Goal: Information Seeking & Learning: Learn about a topic

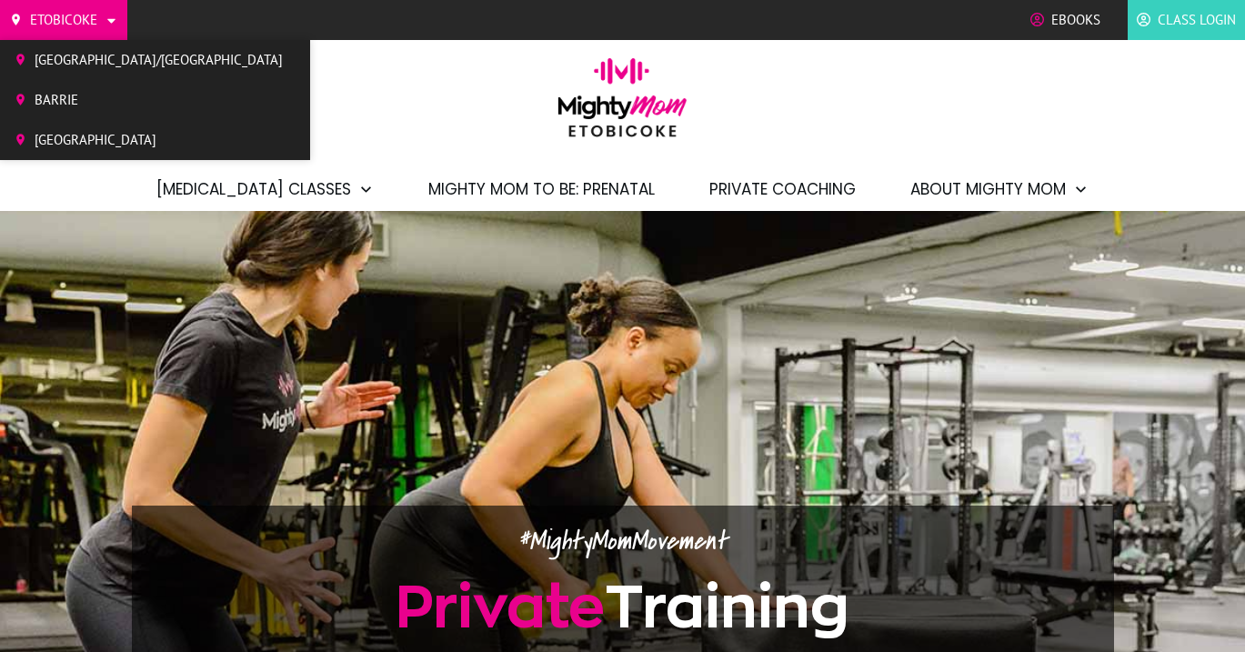
click at [95, 16] on span "Etobicoke" at bounding box center [63, 19] width 67 height 27
click at [75, 61] on span "[GEOGRAPHIC_DATA]/[GEOGRAPHIC_DATA]" at bounding box center [159, 59] width 248 height 27
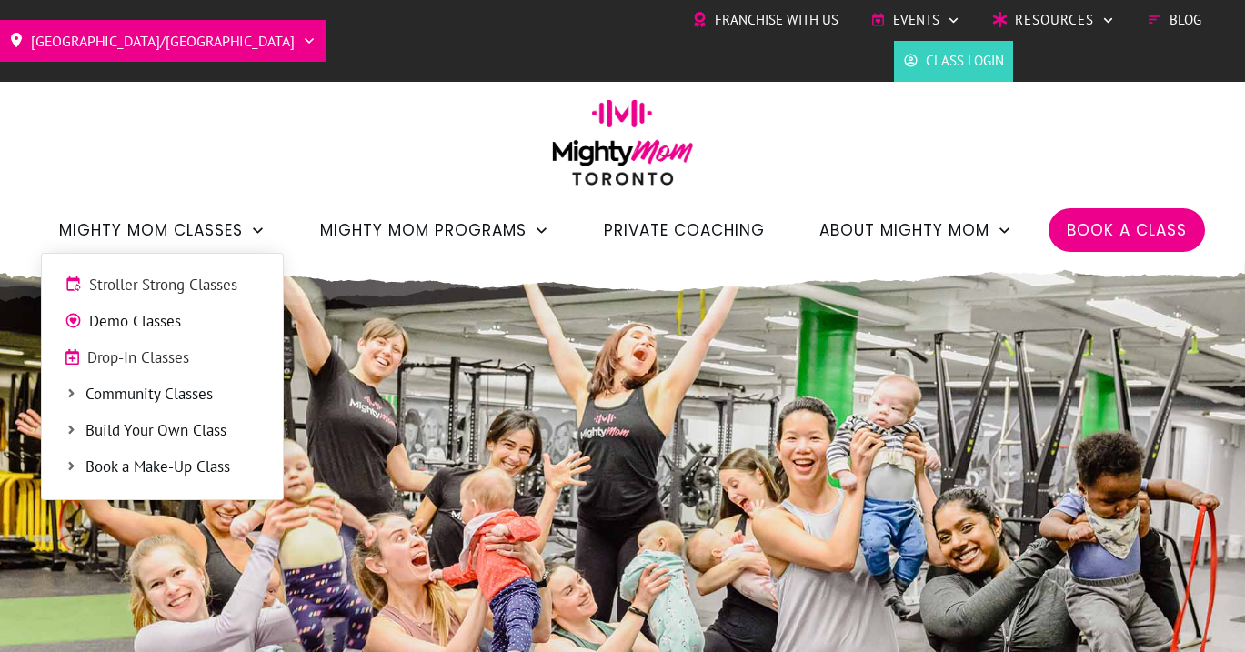
click at [173, 284] on span "Stroller Strong Classes" at bounding box center [174, 286] width 171 height 24
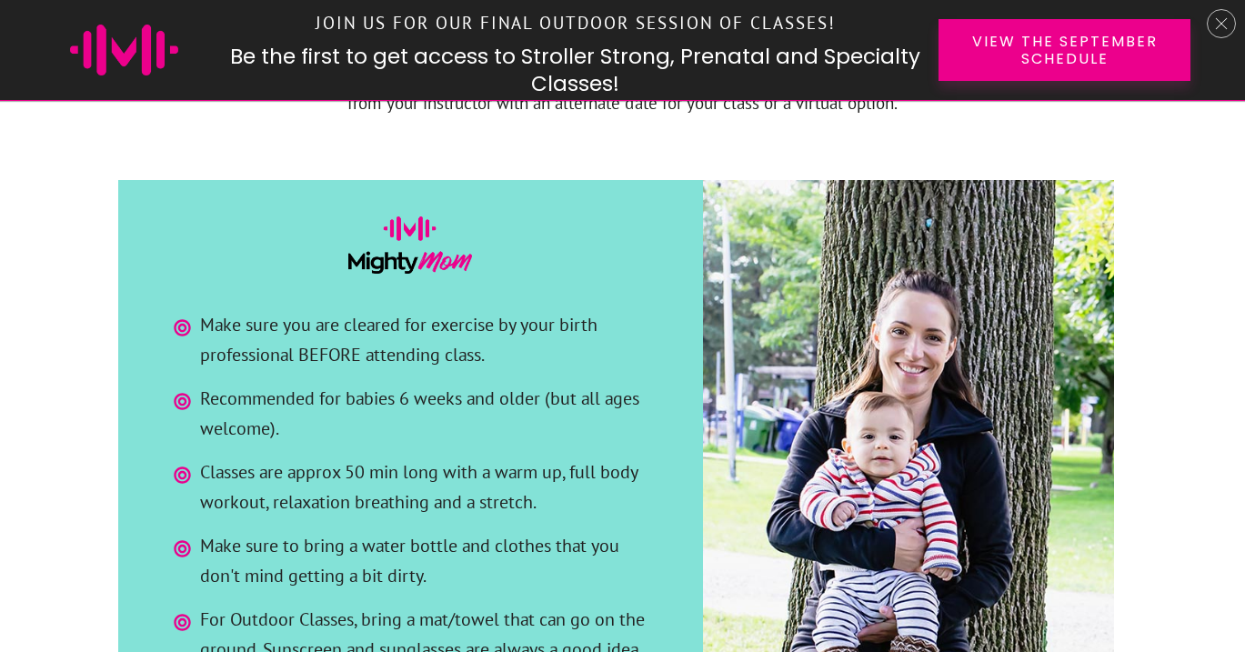
scroll to position [3048, 0]
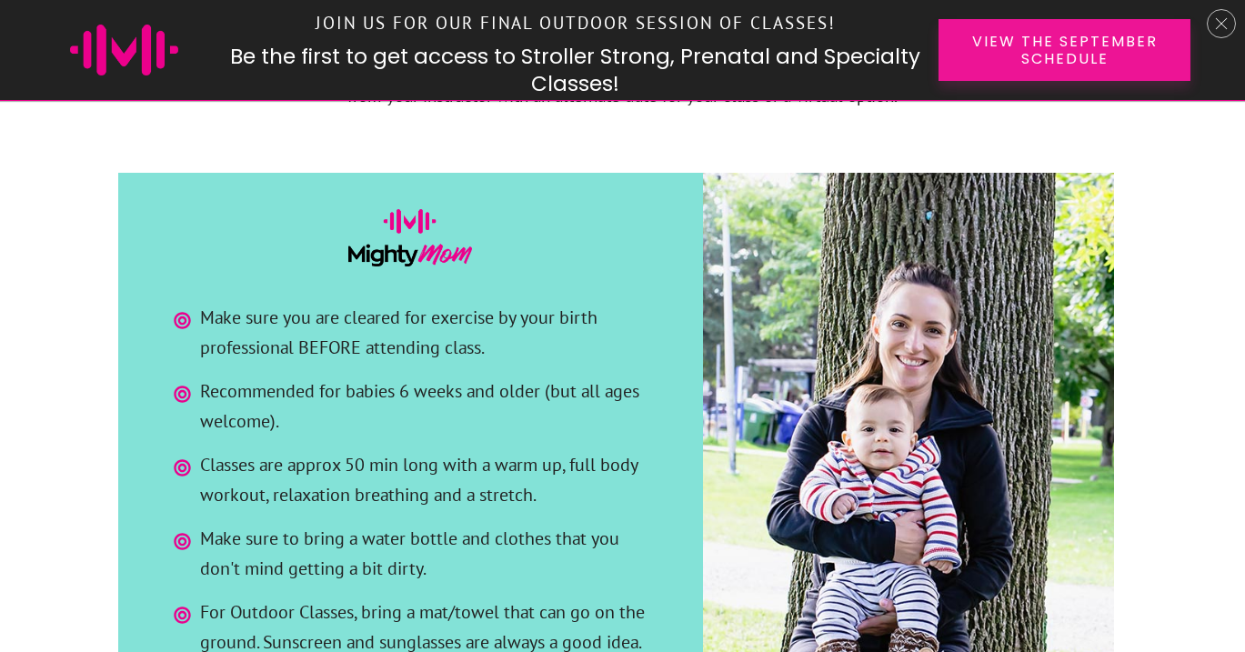
click at [960, 46] on link "View the September Schedule" at bounding box center [1064, 50] width 252 height 62
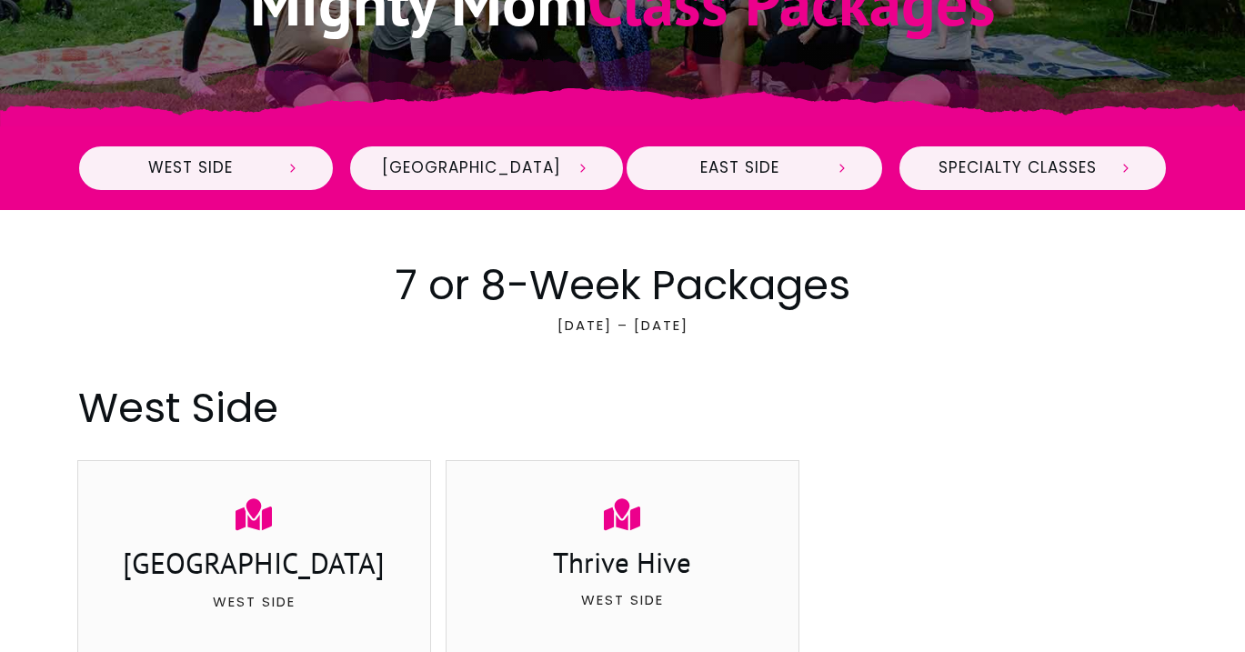
scroll to position [622, 0]
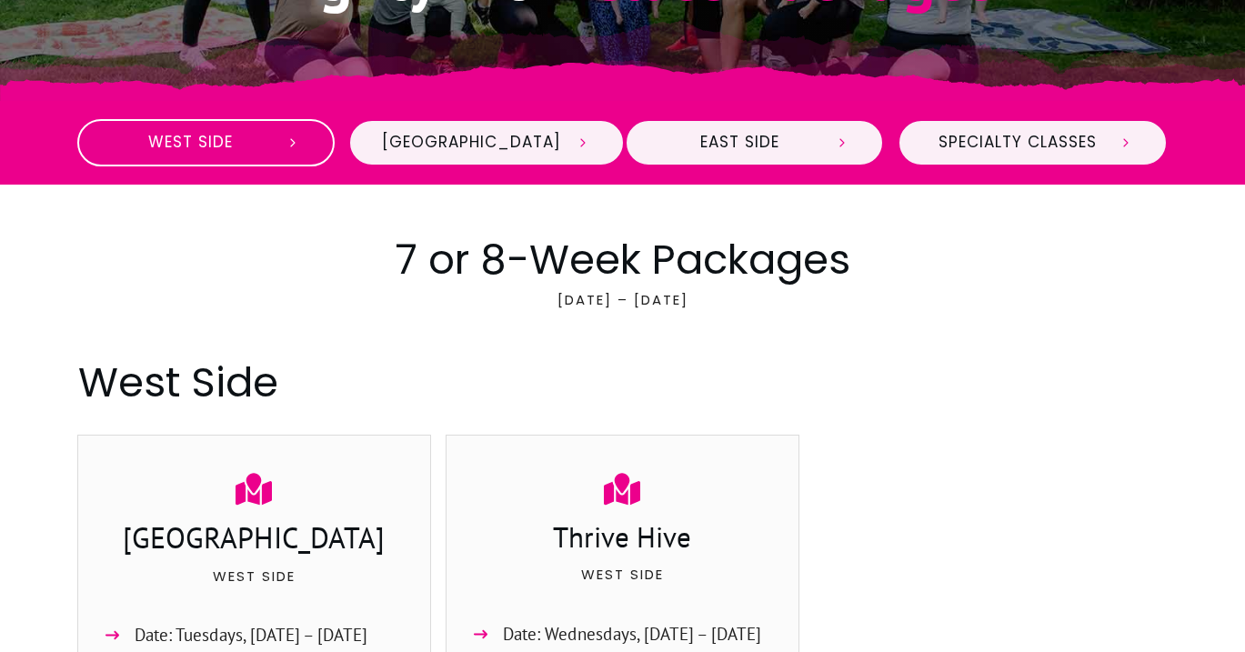
click at [296, 150] on icon at bounding box center [293, 143] width 16 height 16
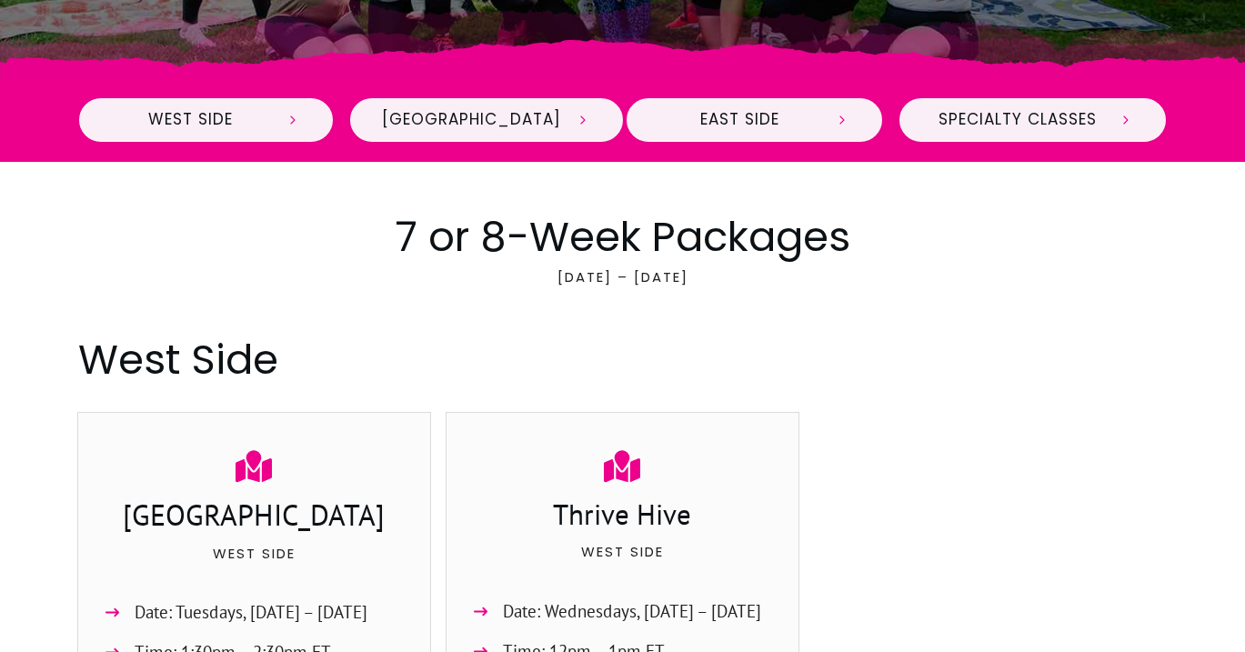
scroll to position [639, 0]
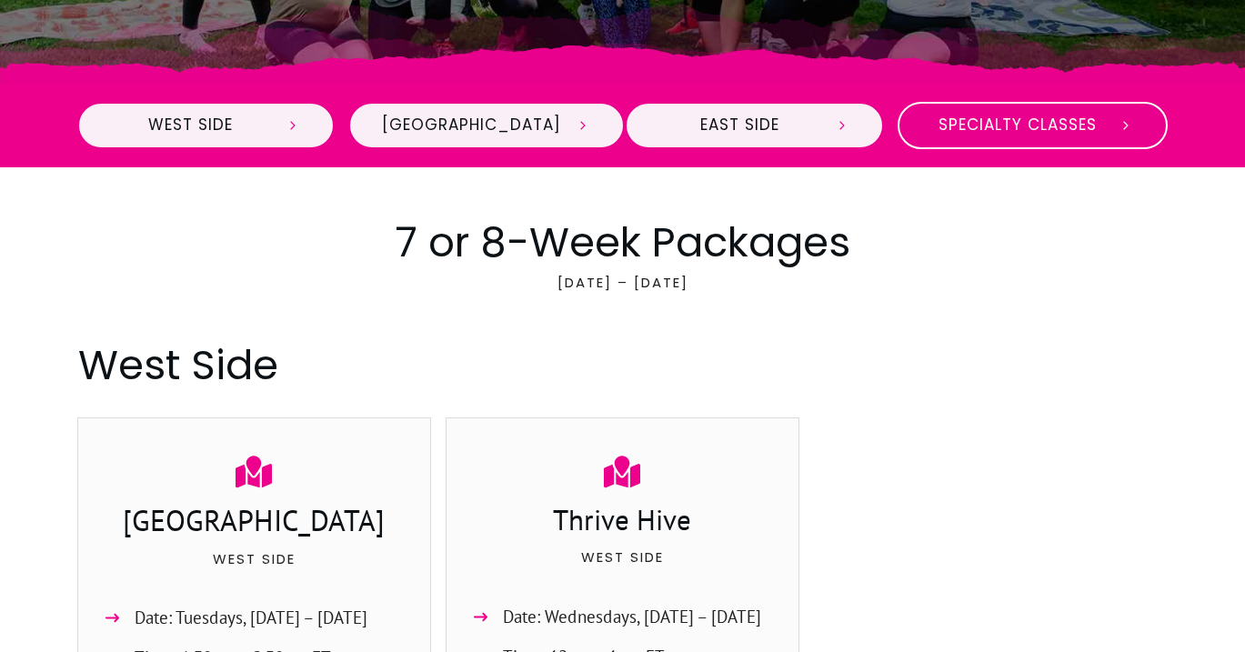
click at [1049, 127] on span "Specialty Classes" at bounding box center [1017, 125] width 173 height 20
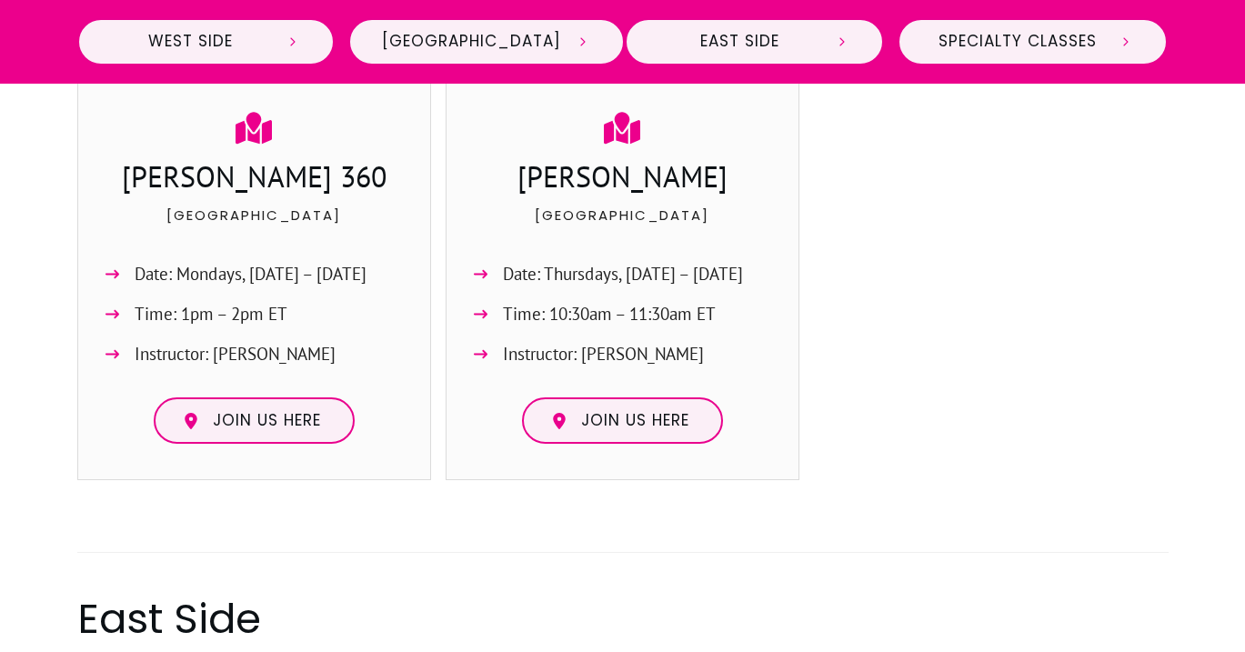
scroll to position [1577, 0]
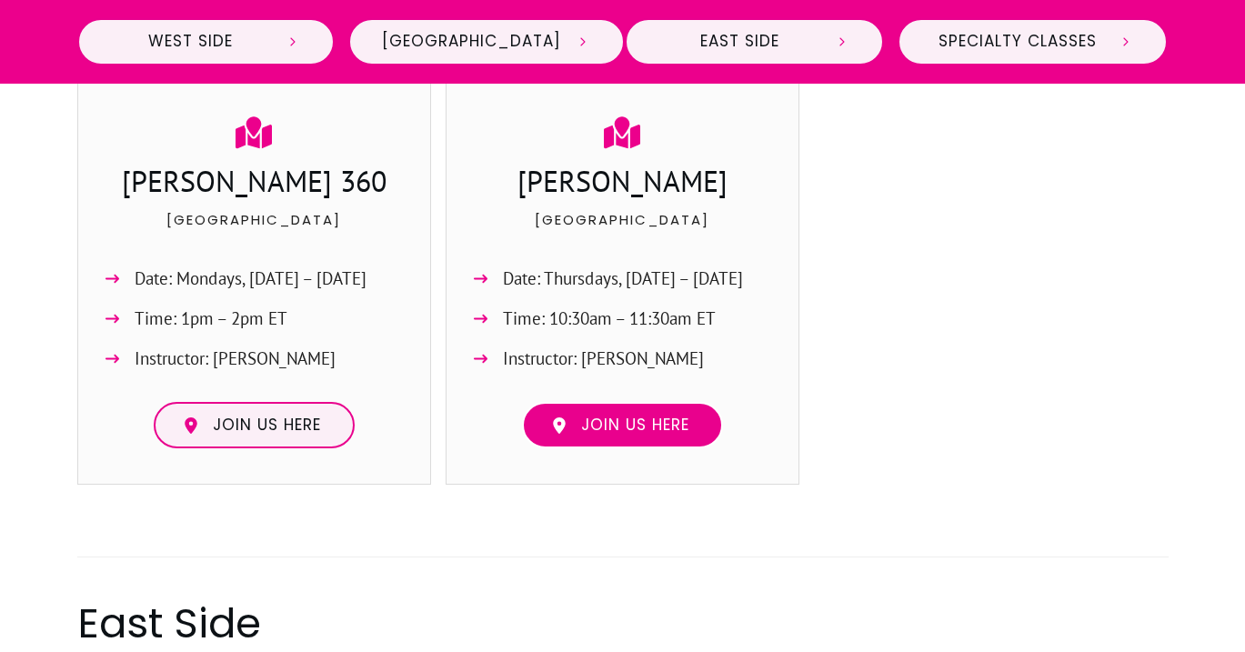
click at [671, 418] on span "Join us here" at bounding box center [635, 425] width 108 height 20
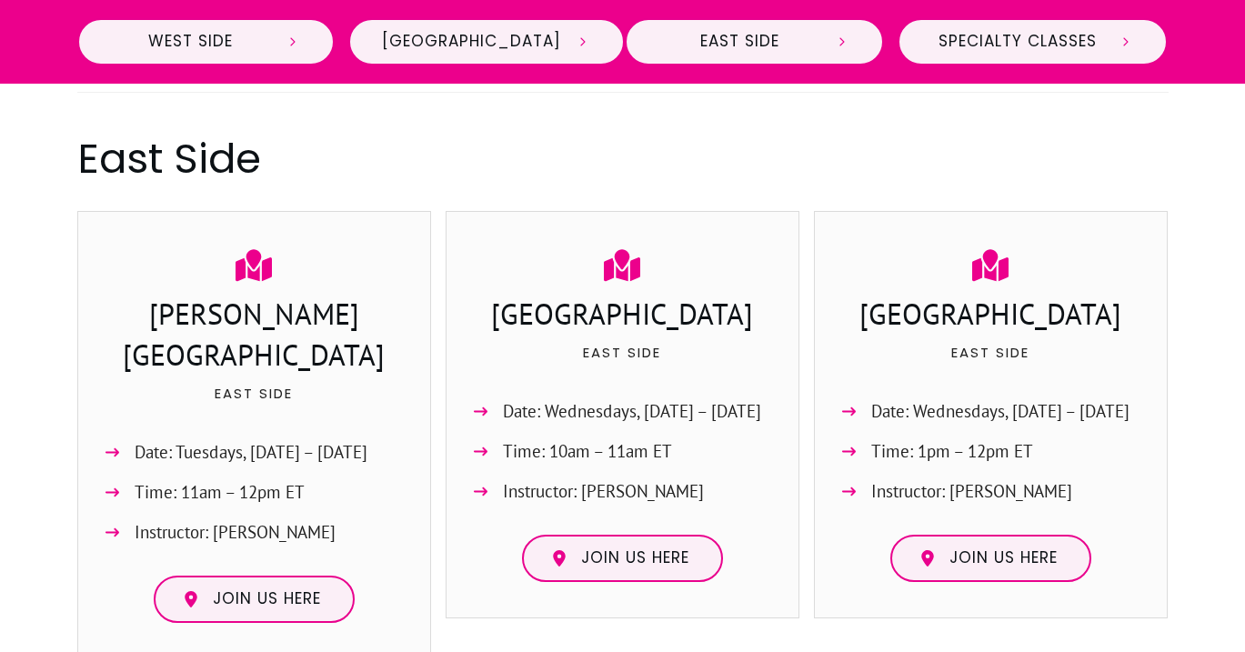
scroll to position [2042, 0]
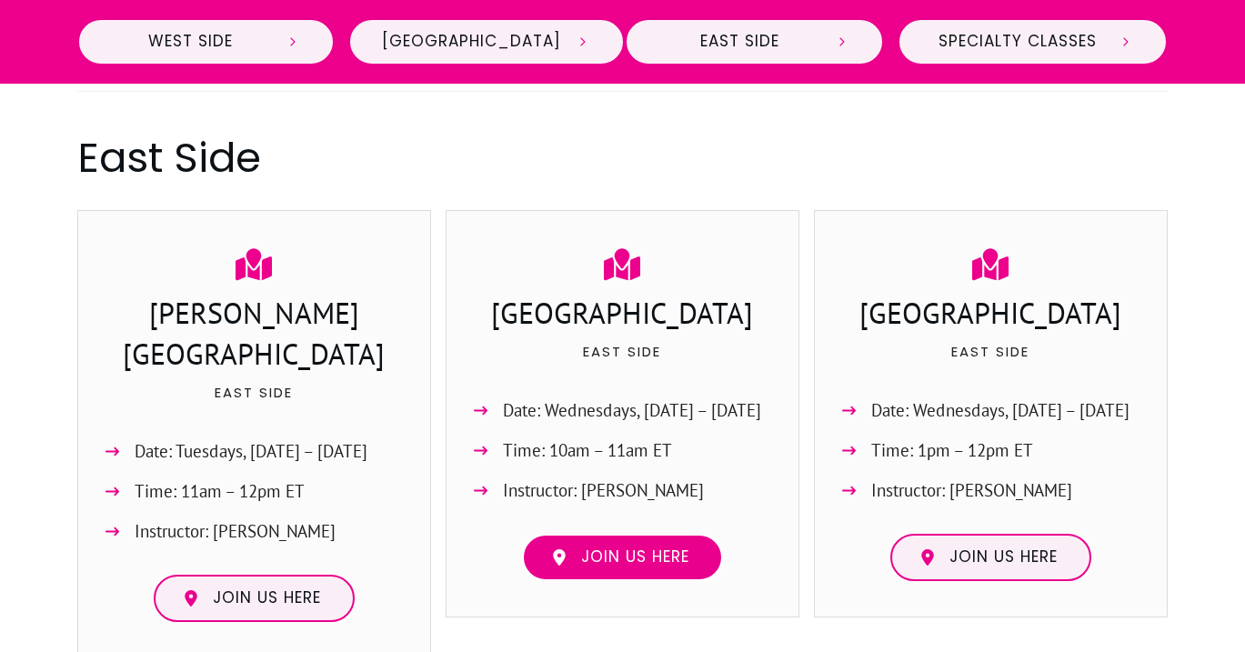
click at [626, 578] on link "Join us here" at bounding box center [622, 557] width 201 height 47
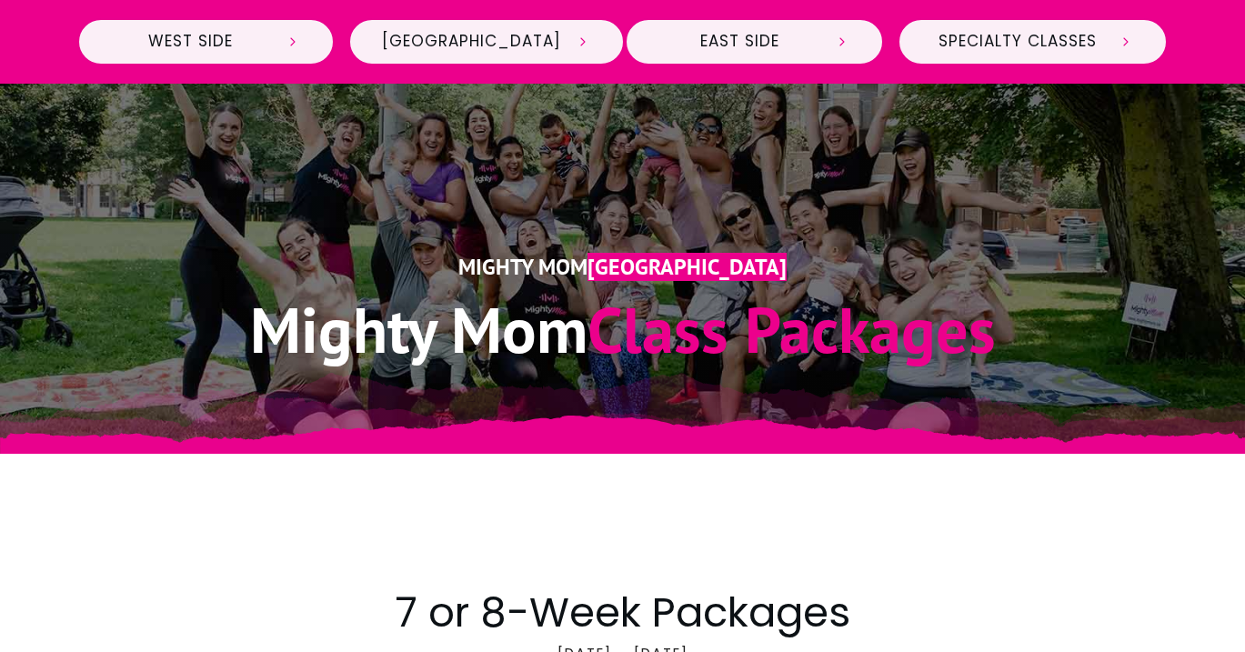
scroll to position [0, 0]
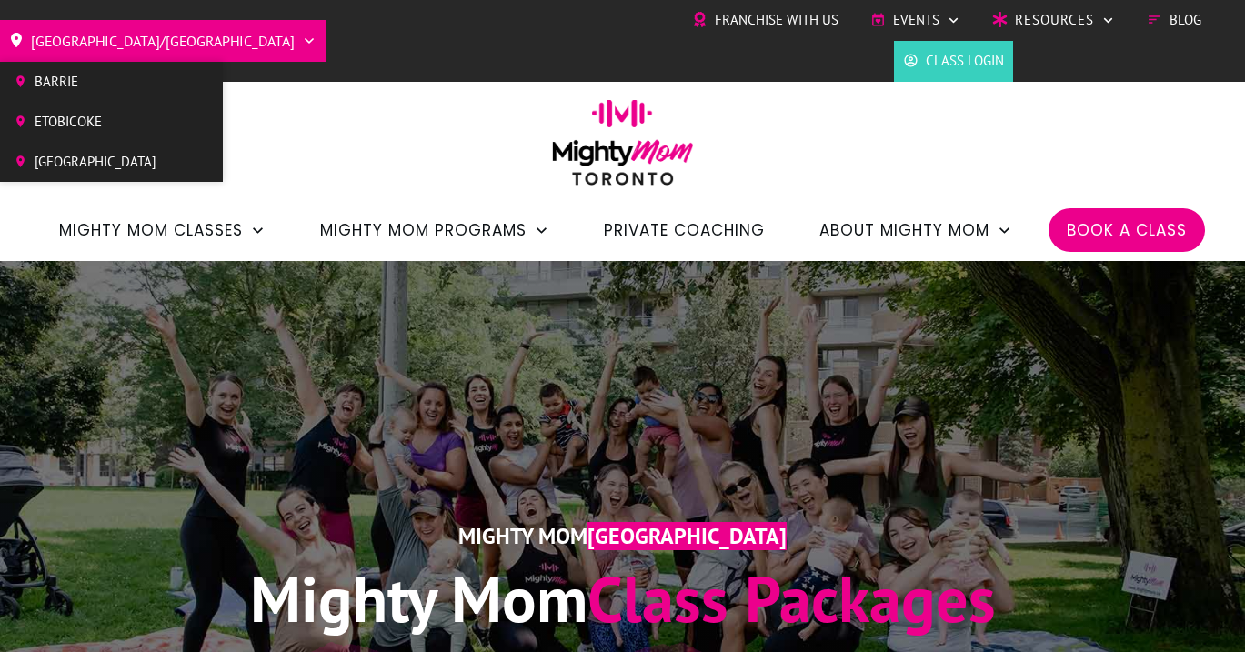
click at [115, 30] on span "[GEOGRAPHIC_DATA]/[GEOGRAPHIC_DATA]" at bounding box center [163, 40] width 264 height 29
click at [78, 123] on span "Etobicoke" at bounding box center [96, 121] width 122 height 27
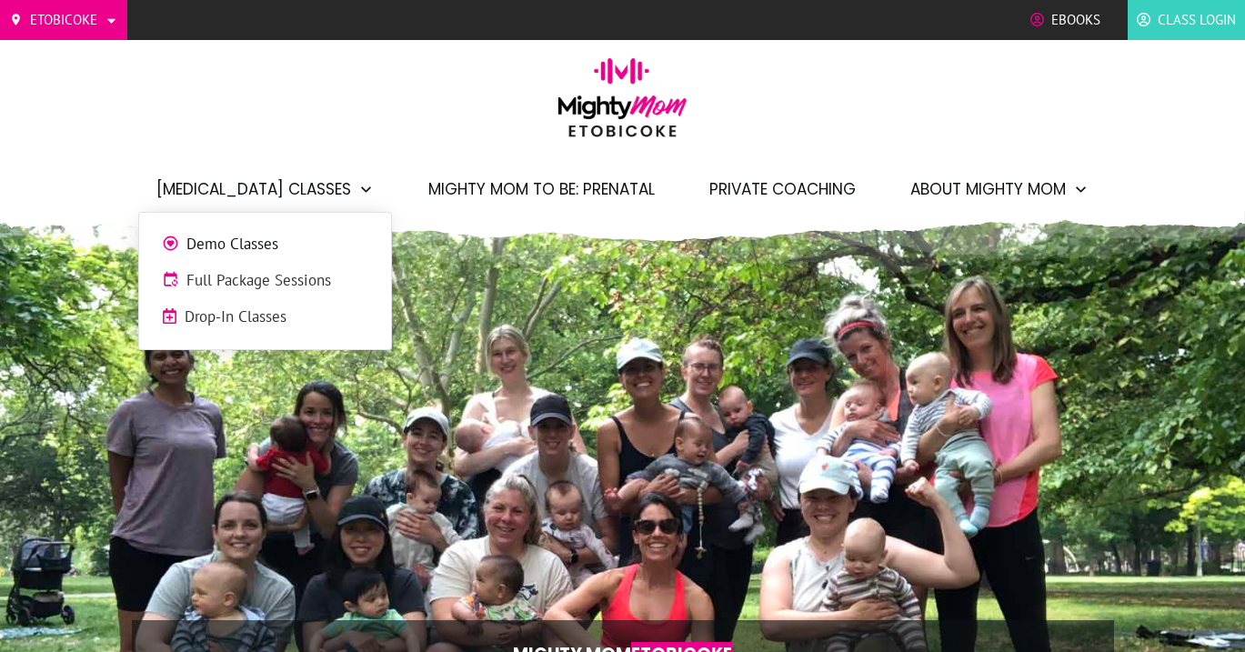
click at [271, 243] on span "Demo Classes" at bounding box center [277, 245] width 182 height 24
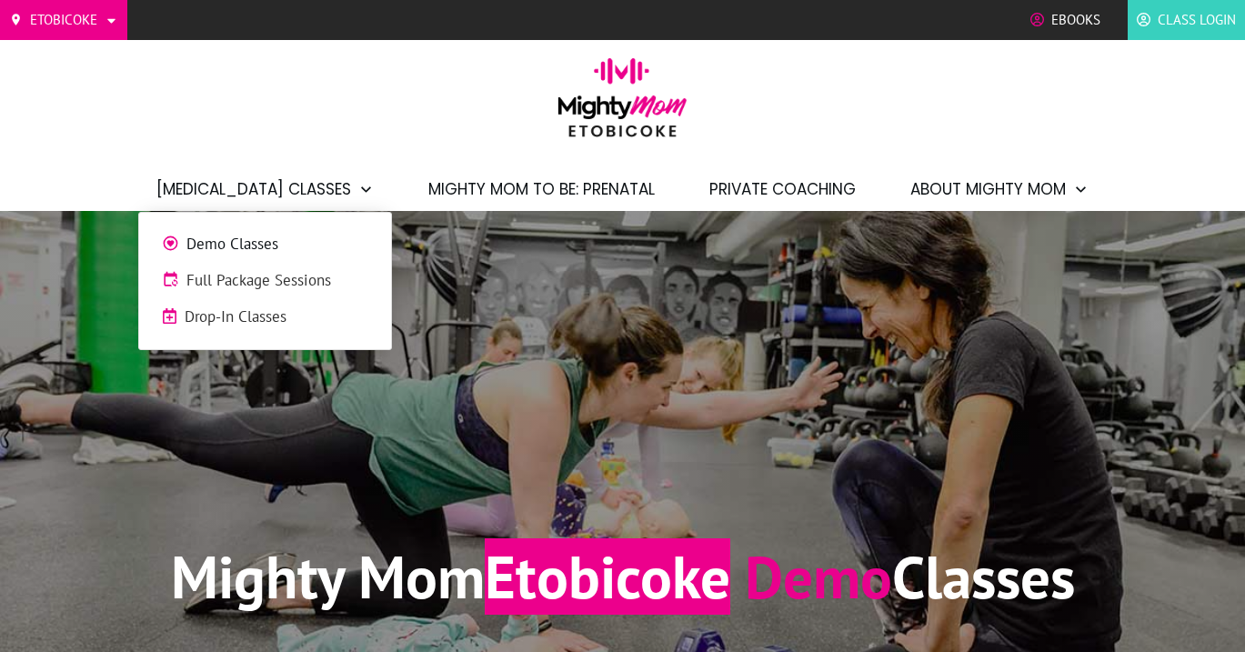
click at [253, 281] on span "Full Package Sessions" at bounding box center [277, 281] width 182 height 24
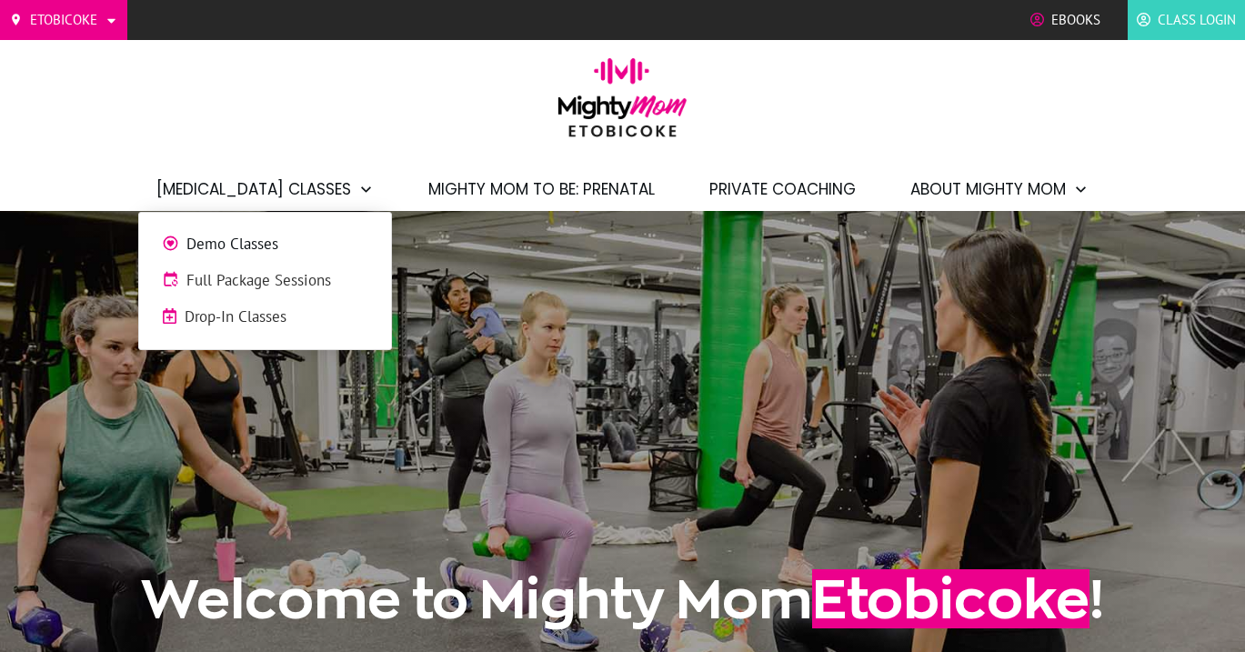
click at [279, 310] on span "Drop-In Classes" at bounding box center [277, 317] width 184 height 24
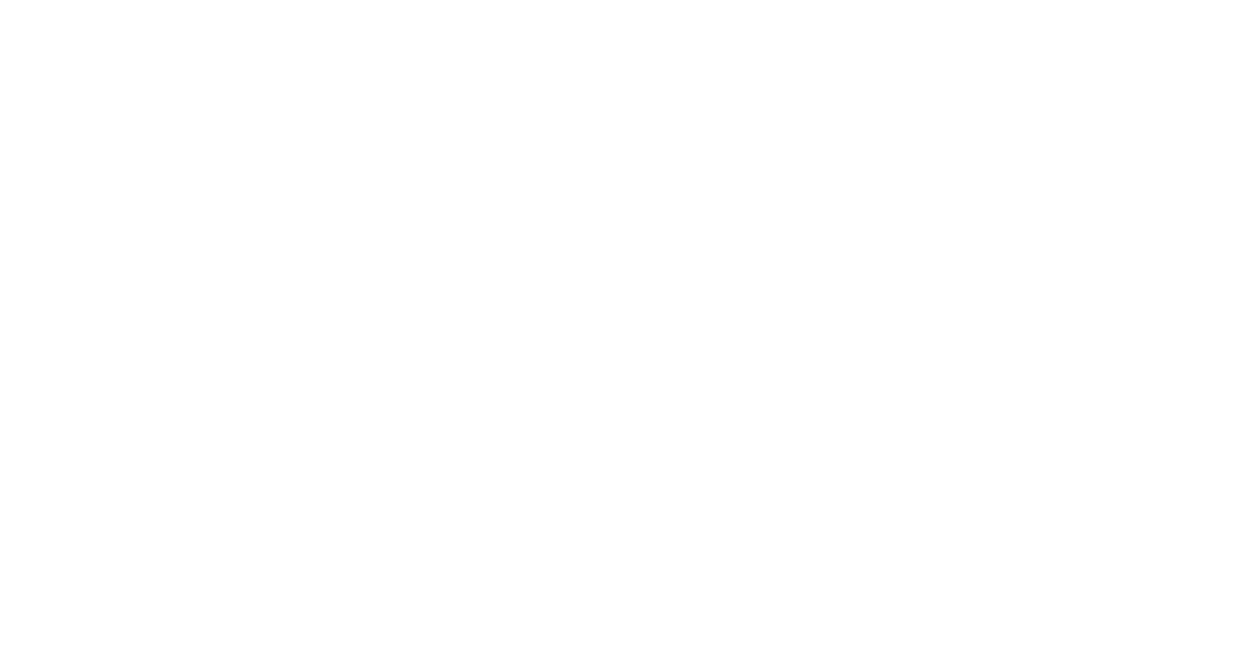
scroll to position [1649, 0]
click at [1150, 416] on div at bounding box center [622, 24] width 1245 height 1889
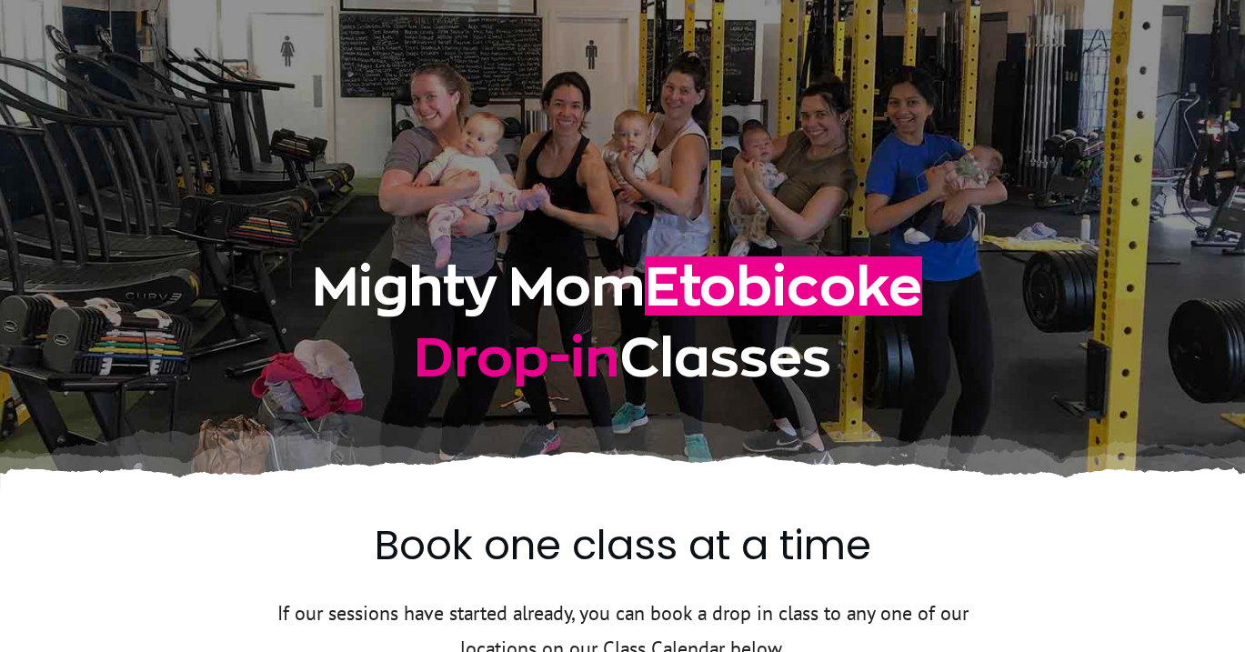
scroll to position [0, 0]
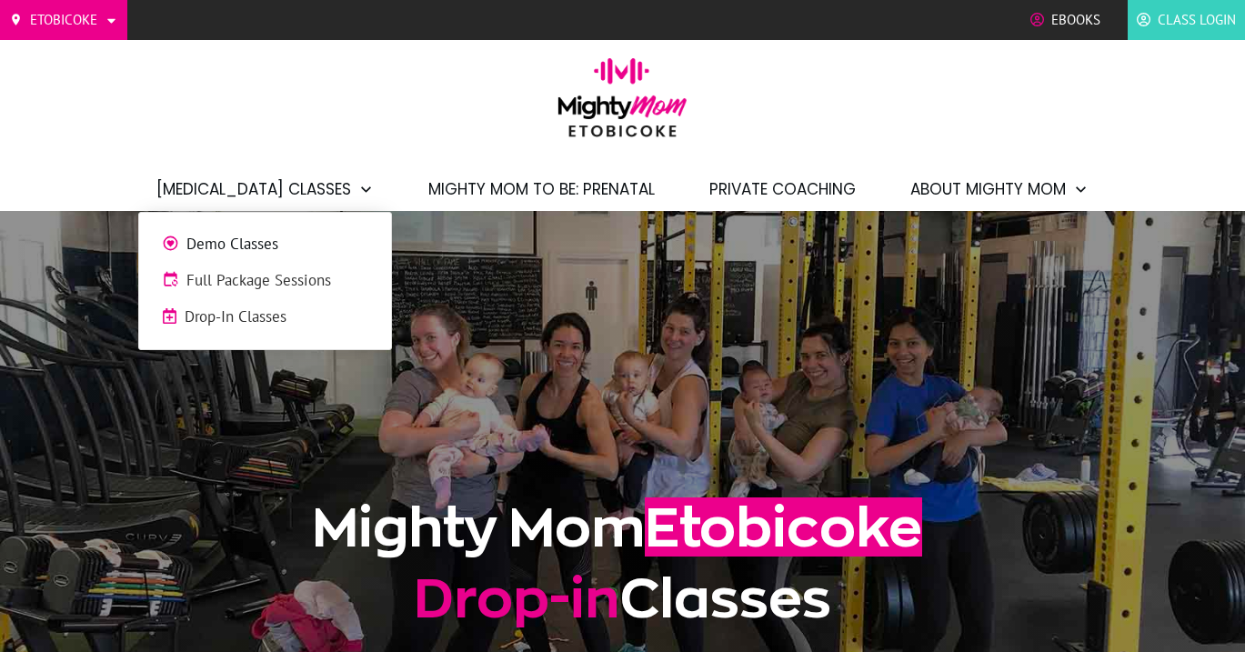
click at [279, 283] on span "Full Package Sessions" at bounding box center [277, 281] width 182 height 24
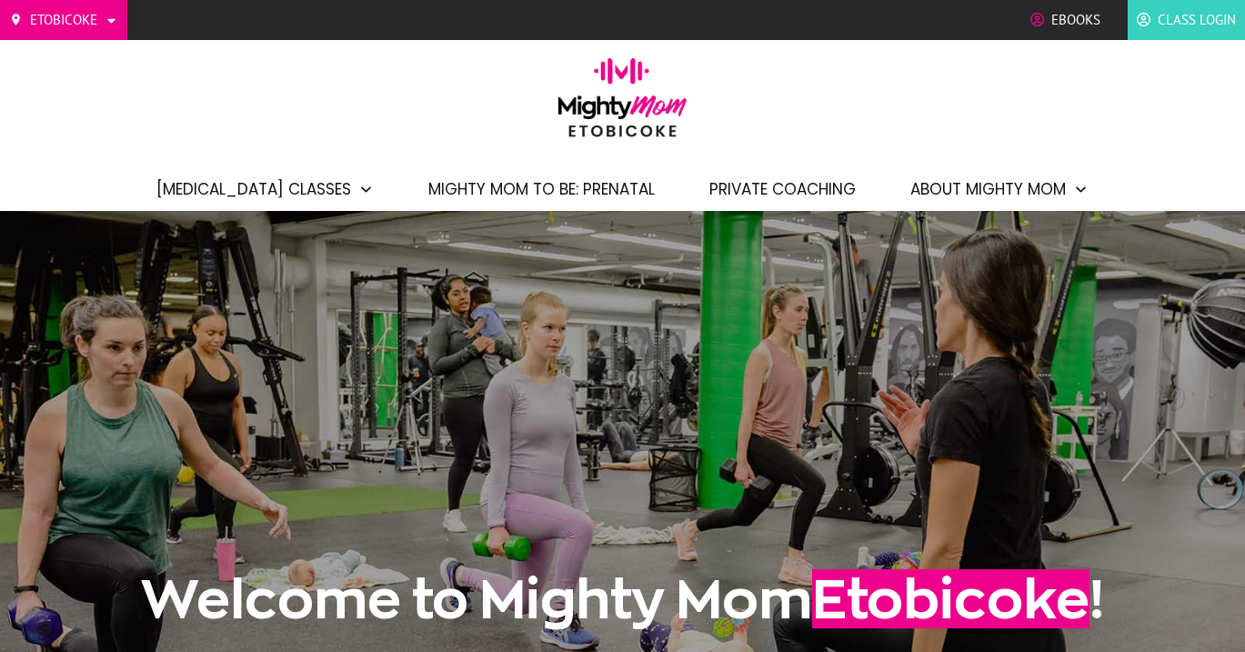
click at [783, 189] on span "Private Coaching" at bounding box center [782, 189] width 146 height 31
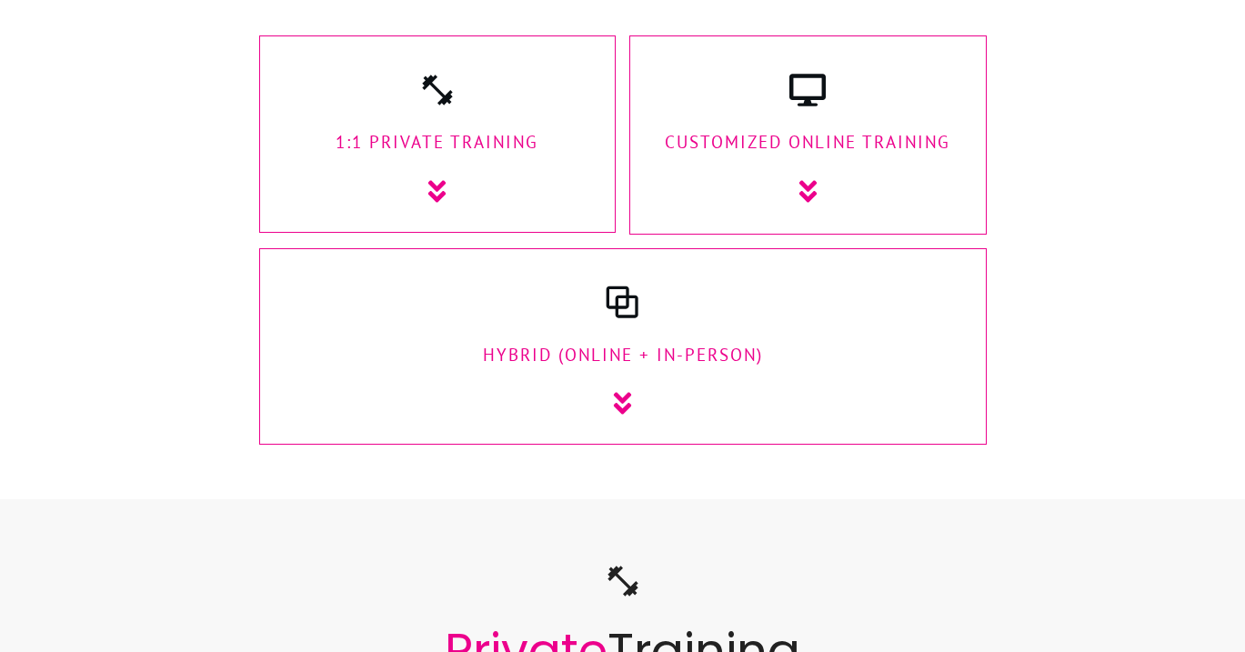
scroll to position [2335, 0]
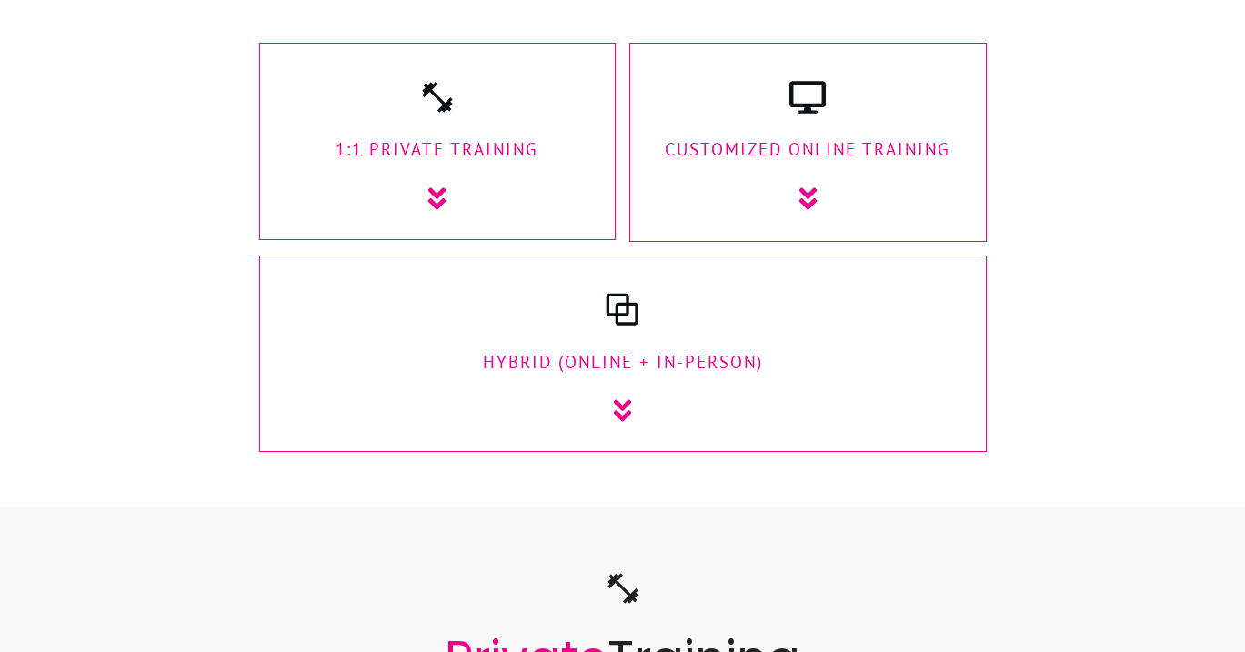
click at [526, 154] on p "1:1 Private Training" at bounding box center [437, 150] width 319 height 30
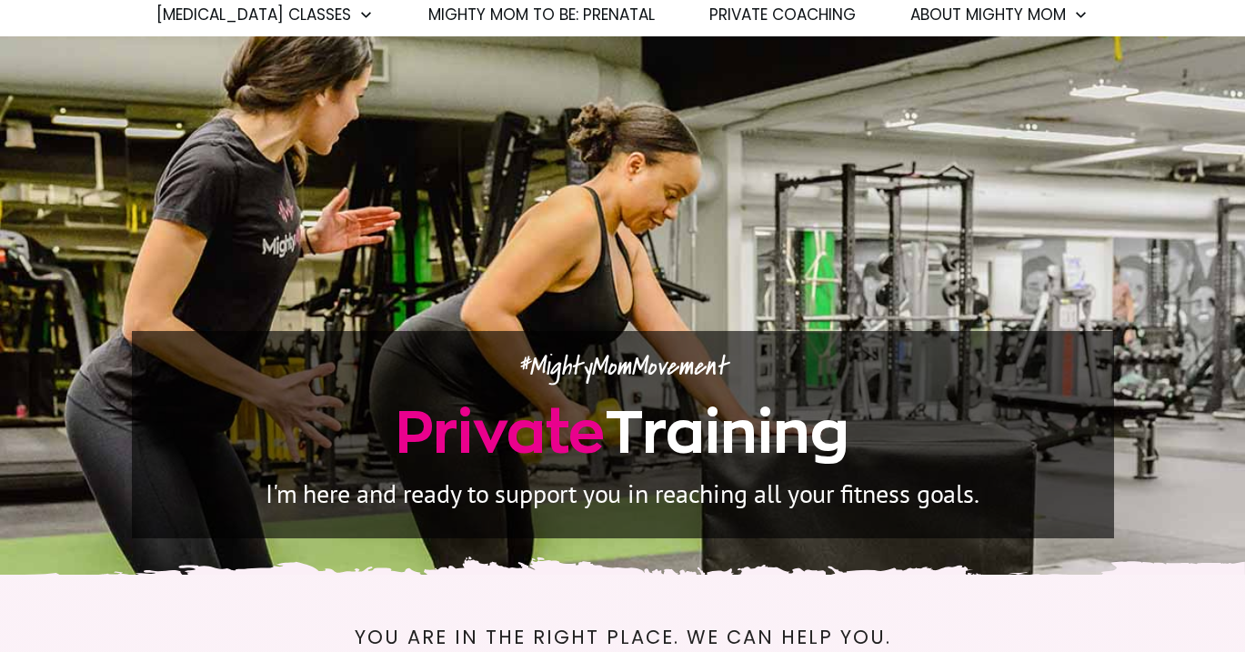
scroll to position [0, 0]
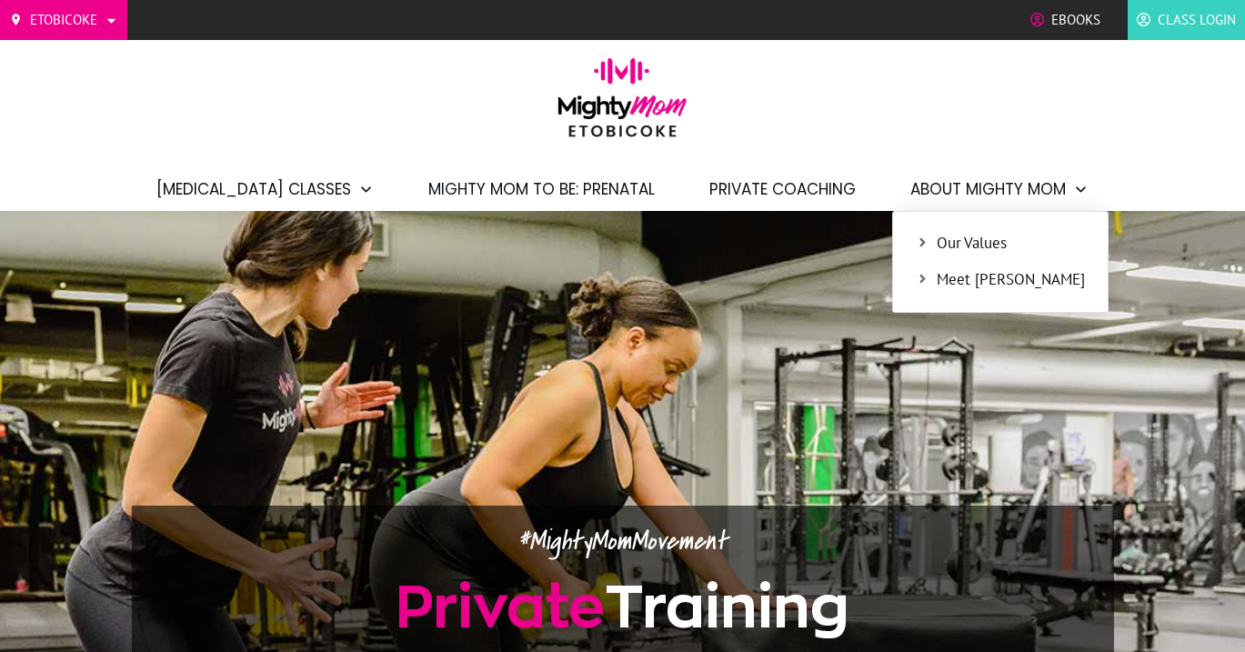
click at [936, 277] on span "Meet [PERSON_NAME]" at bounding box center [1010, 280] width 148 height 24
